Goal: Task Accomplishment & Management: Manage account settings

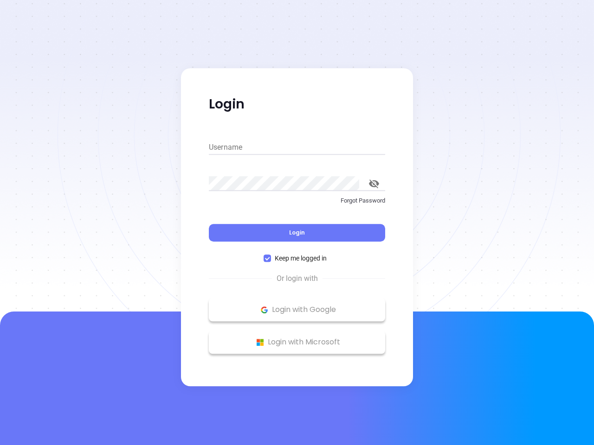
click at [297, 223] on div "Login" at bounding box center [297, 227] width 176 height 29
click at [297, 148] on input "Username" at bounding box center [297, 147] width 176 height 15
click at [374, 184] on icon "toggle password visibility" at bounding box center [374, 184] width 10 height 9
click at [297, 233] on span "Login" at bounding box center [297, 233] width 16 height 8
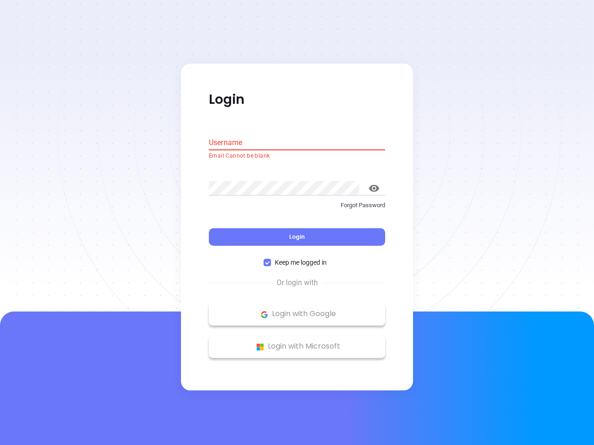
click at [297, 258] on span "Keep me logged in" at bounding box center [300, 263] width 59 height 10
click at [271, 259] on input "Keep me logged in" at bounding box center [267, 262] width 7 height 7
checkbox input "false"
click at [297, 310] on p "Login with Google" at bounding box center [296, 315] width 167 height 14
click at [297, 342] on p "Login with Microsoft" at bounding box center [296, 347] width 167 height 14
